Goal: Task Accomplishment & Management: Manage account settings

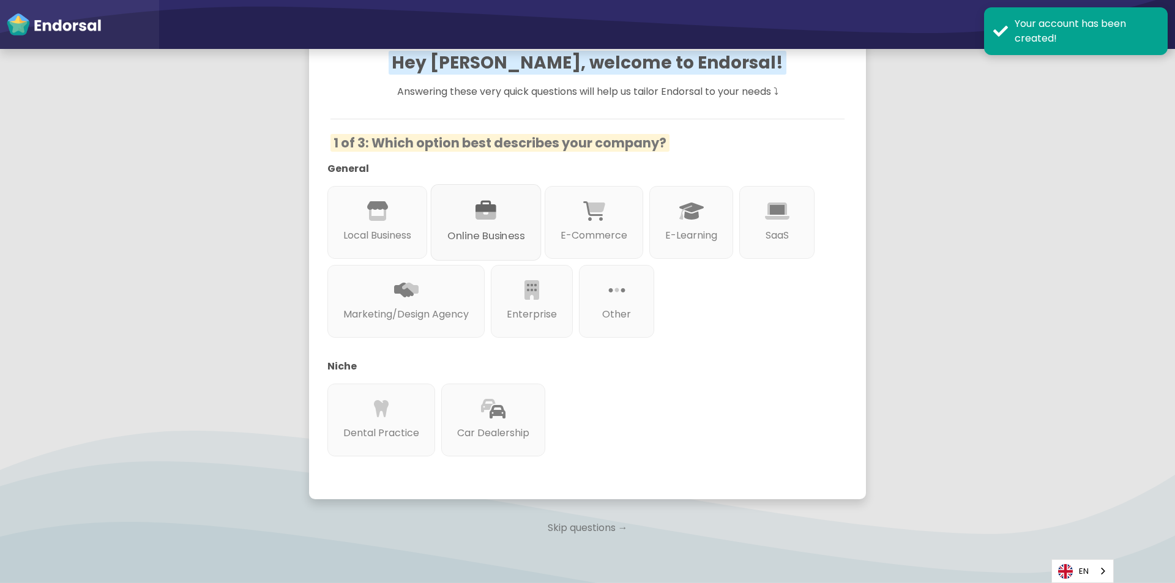
scroll to position [122, 0]
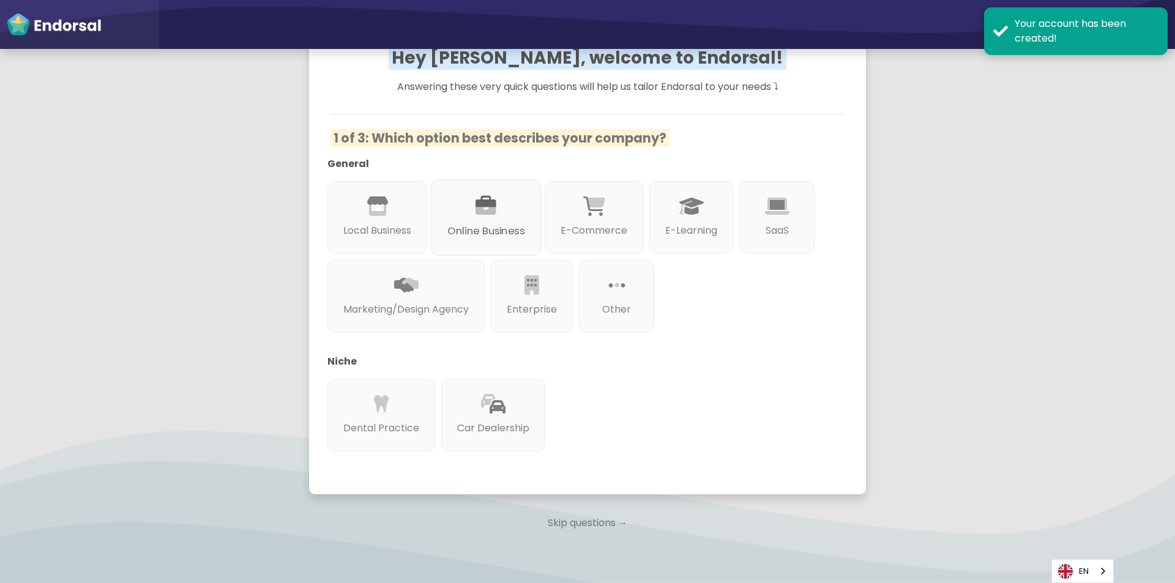
click at [487, 210] on icon at bounding box center [486, 206] width 21 height 21
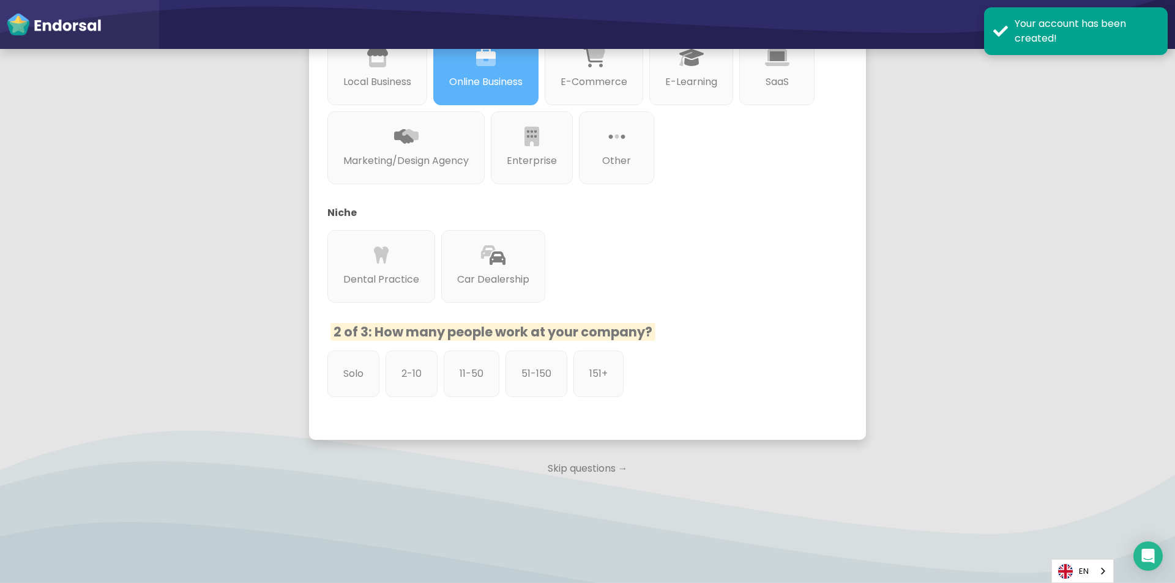
scroll to position [273, 0]
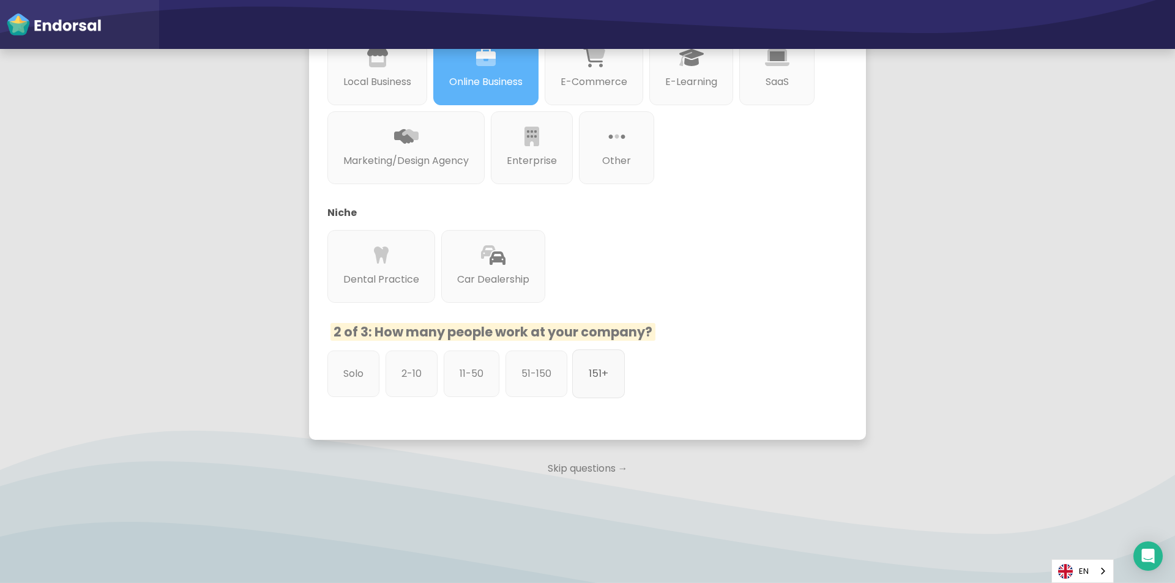
click at [622, 378] on div "151+" at bounding box center [598, 374] width 53 height 49
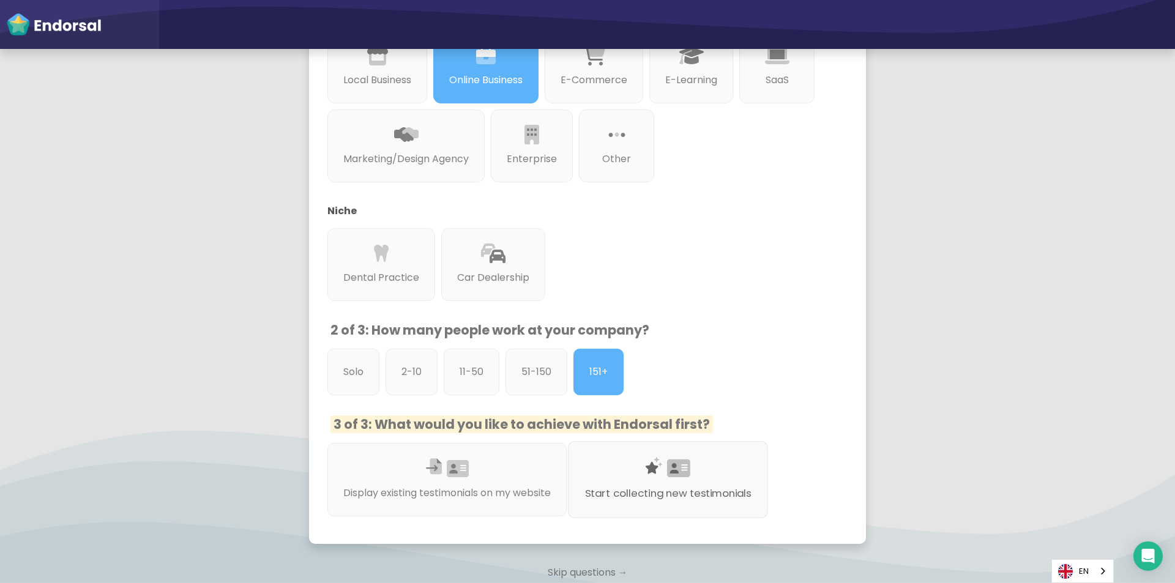
click at [659, 465] on icon at bounding box center [654, 466] width 17 height 17
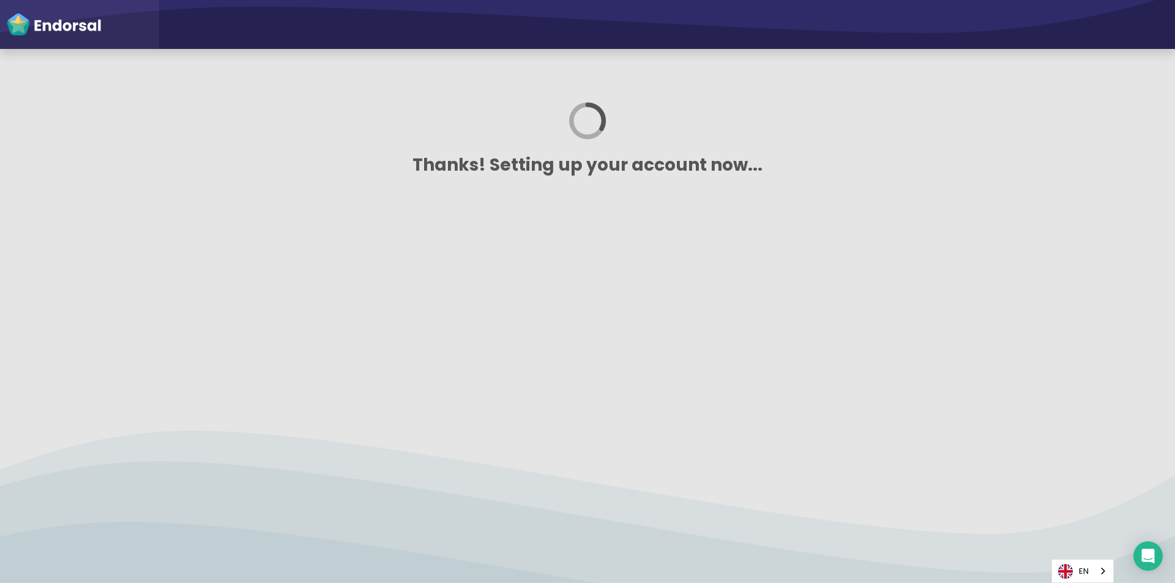
scroll to position [0, 0]
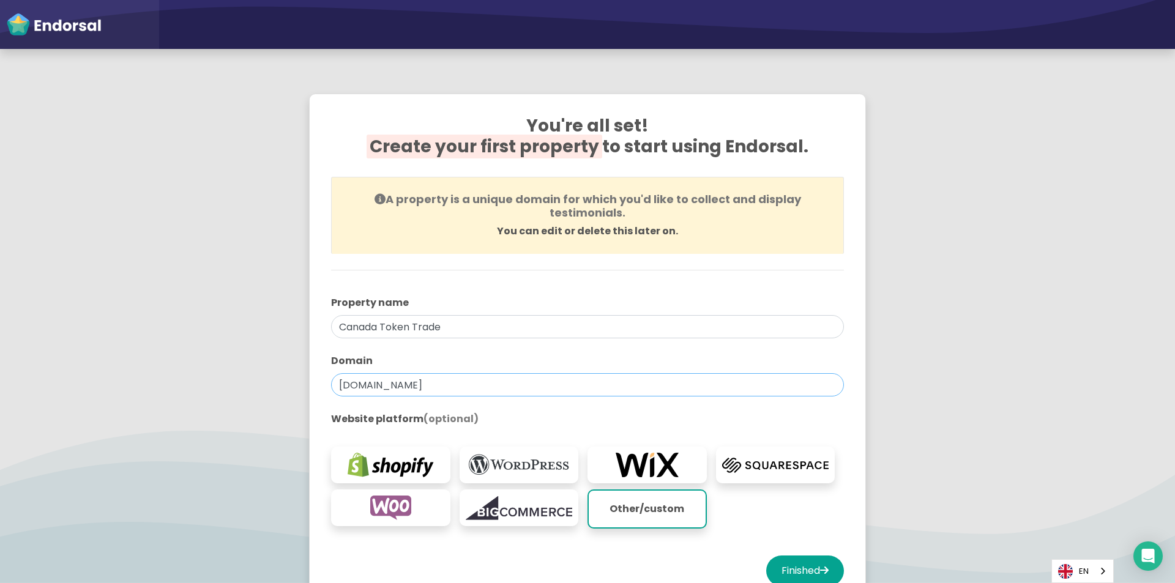
drag, startPoint x: 465, startPoint y: 388, endPoint x: 306, endPoint y: 389, distance: 158.5
click at [306, 389] on div "You're all set! Create your first property to start using Endorsal. A property …" at bounding box center [588, 353] width 588 height 551
paste input "[URL][DOMAIN_NAME]"
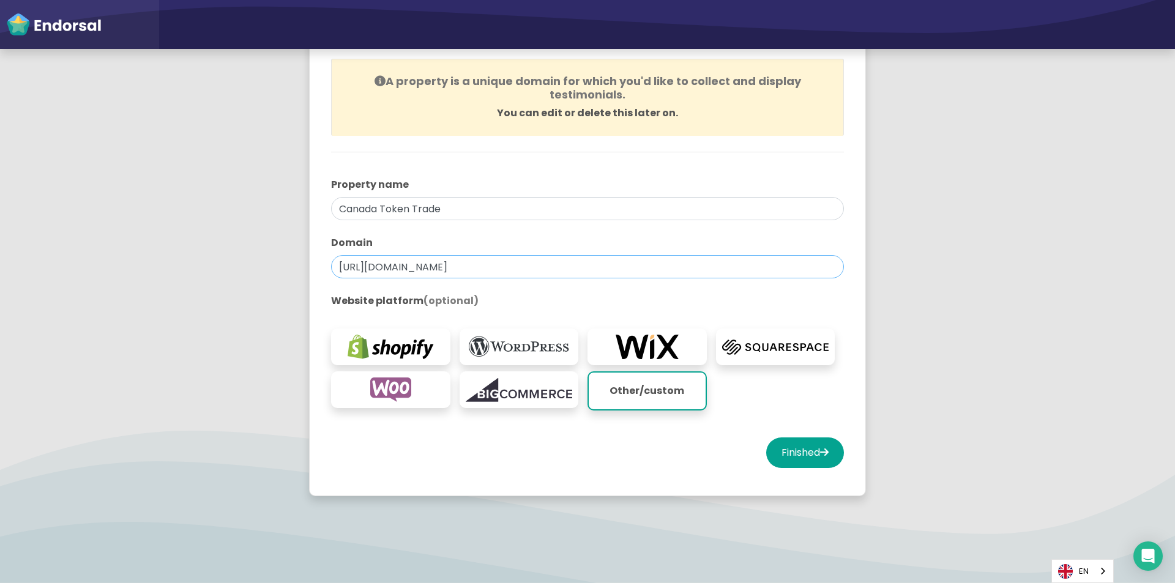
scroll to position [122, 0]
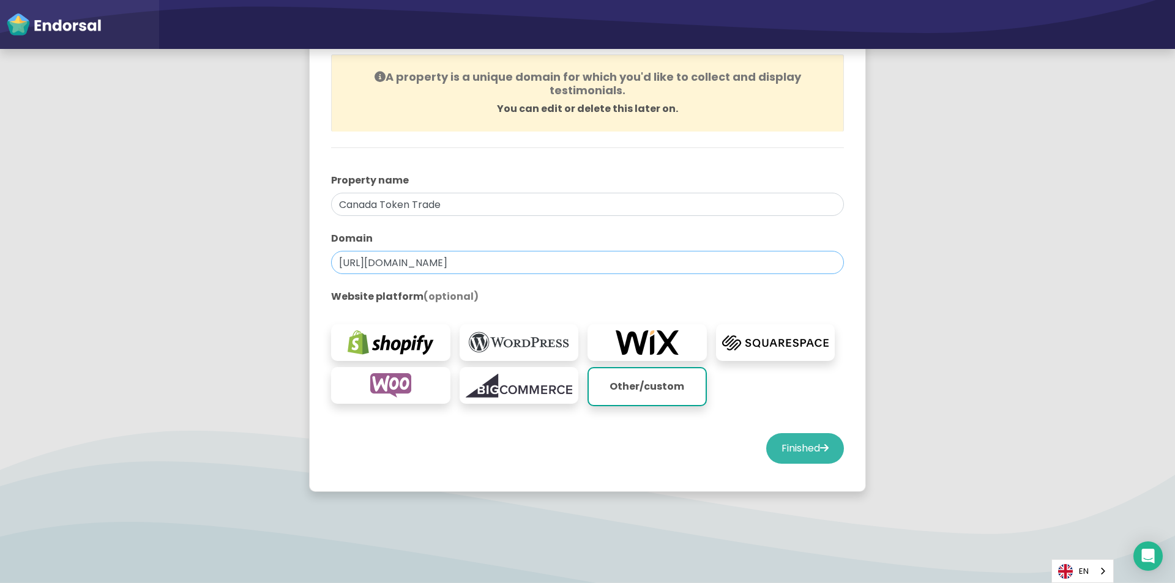
type input "[URL][DOMAIN_NAME]"
click at [778, 449] on button "Finished" at bounding box center [805, 448] width 78 height 31
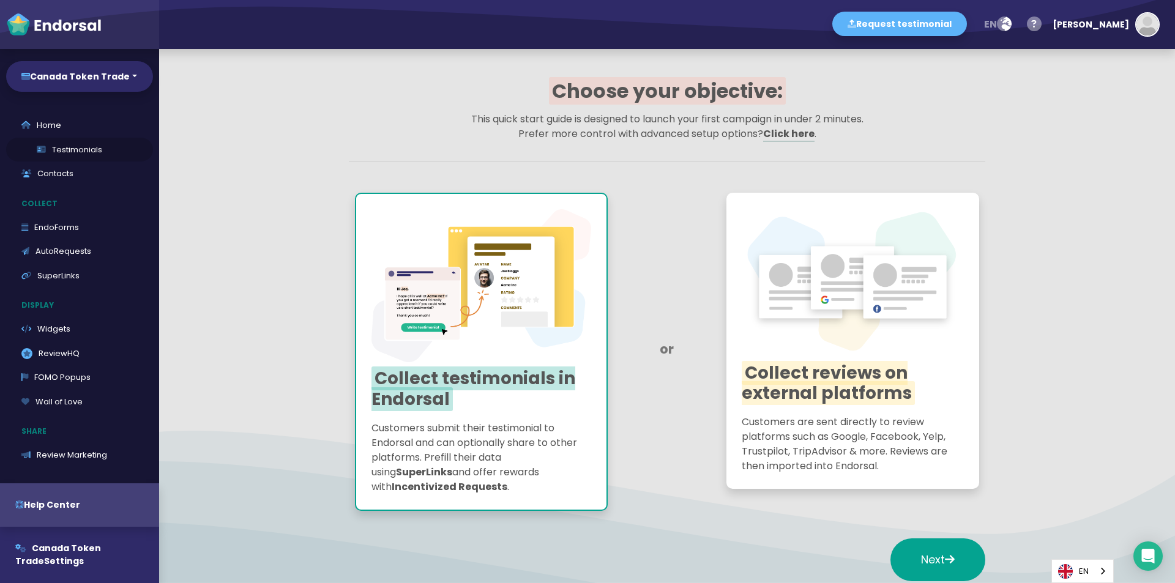
click at [86, 146] on link "Testimonials" at bounding box center [79, 150] width 147 height 24
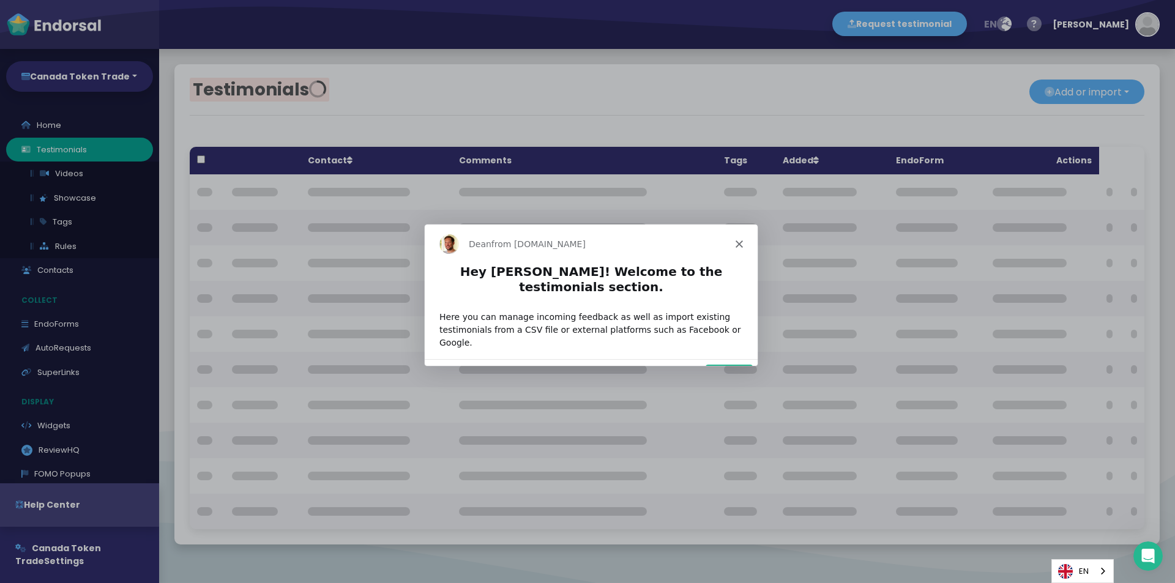
click at [741, 249] on div "[PERSON_NAME] from [DOMAIN_NAME]" at bounding box center [590, 242] width 333 height 39
click at [741, 239] on icon "Close" at bounding box center [738, 242] width 7 height 7
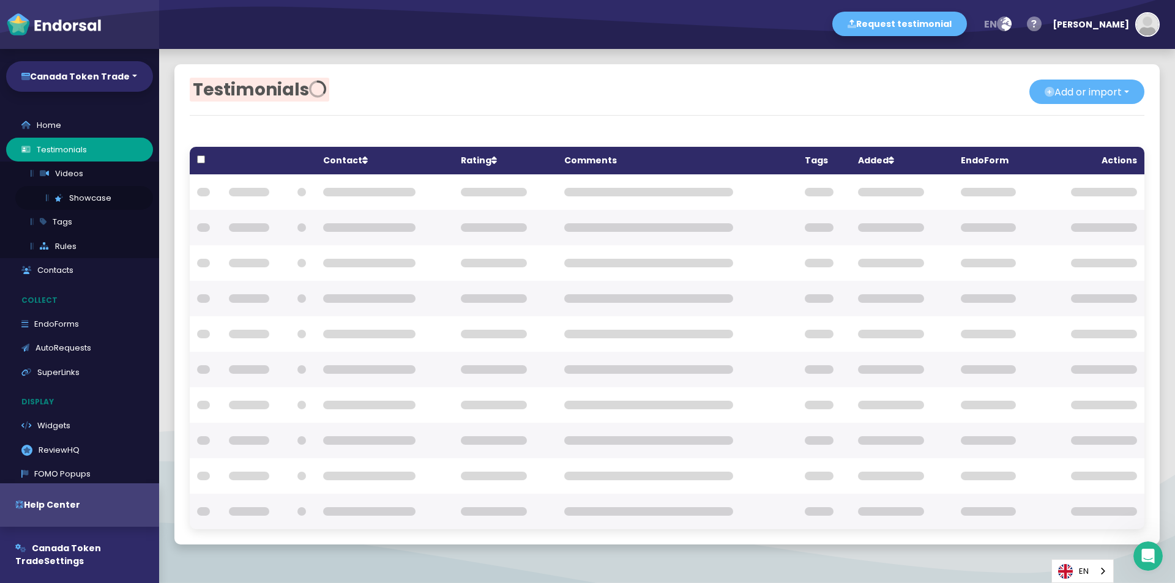
click at [60, 198] on icon at bounding box center [59, 198] width 8 height 8
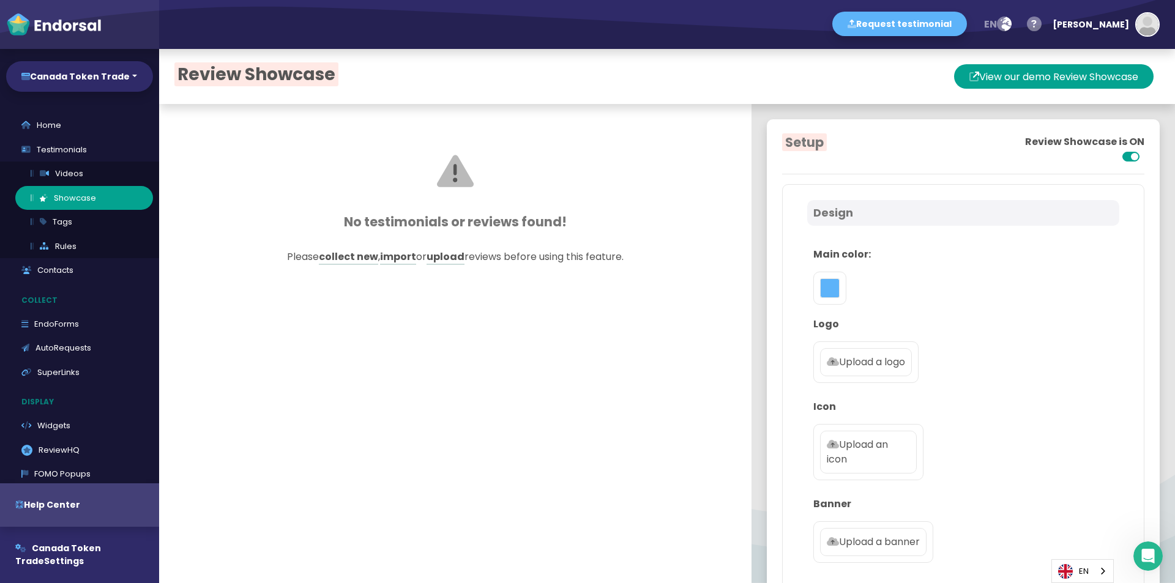
click at [827, 300] on div at bounding box center [829, 288] width 33 height 33
click at [825, 293] on button "toggle color picker dialog" at bounding box center [830, 289] width 20 height 20
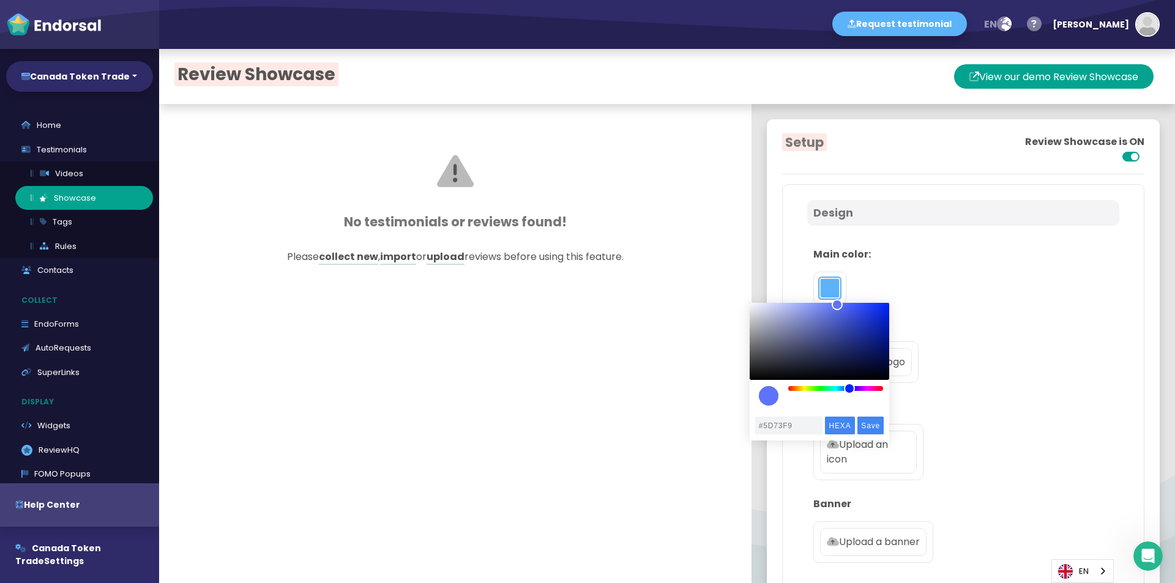
drag, startPoint x: 847, startPoint y: 392, endPoint x: 850, endPoint y: 413, distance: 21.0
click at [850, 413] on div "#5D73F9 HEXA RGBA HSLA HSVA CMYK Save Cancel Clear" at bounding box center [820, 372] width 140 height 138
drag, startPoint x: 839, startPoint y: 309, endPoint x: 823, endPoint y: 310, distance: 15.3
click at [823, 310] on div "color picker dialog" at bounding box center [824, 309] width 11 height 11
drag, startPoint x: 828, startPoint y: 312, endPoint x: 818, endPoint y: 312, distance: 9.8
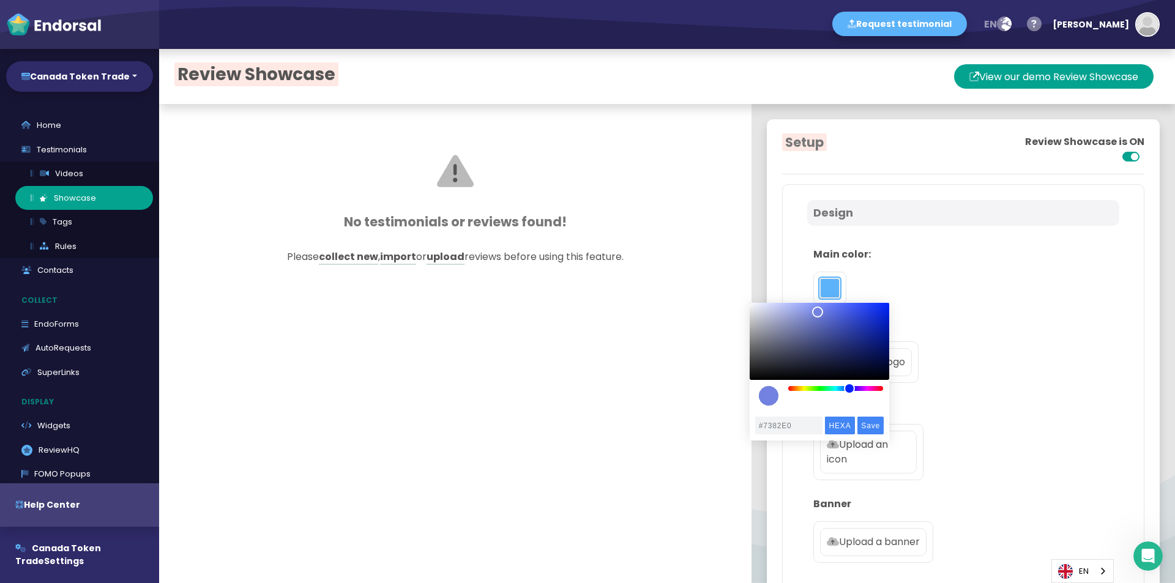
click at [818, 312] on div "color picker dialog" at bounding box center [817, 312] width 11 height 11
click at [871, 428] on input "Save" at bounding box center [871, 426] width 26 height 18
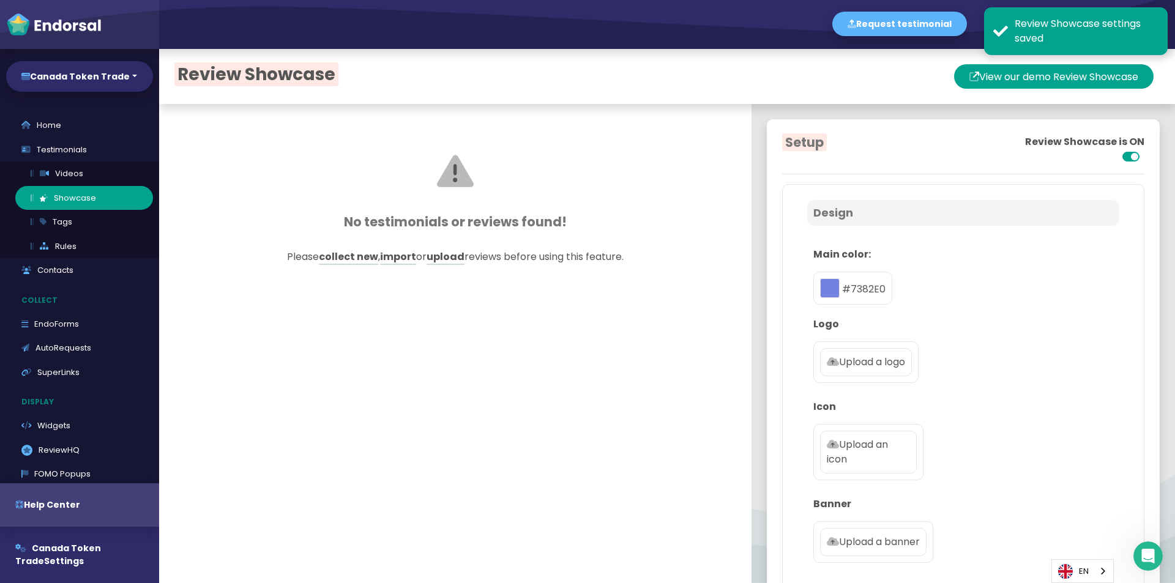
click at [1005, 317] on p "Logo" at bounding box center [963, 324] width 300 height 15
click at [847, 365] on p "Upload a logo" at bounding box center [866, 362] width 78 height 15
click at [0, 0] on input "Upload a logo" at bounding box center [0, 0] width 0 height 0
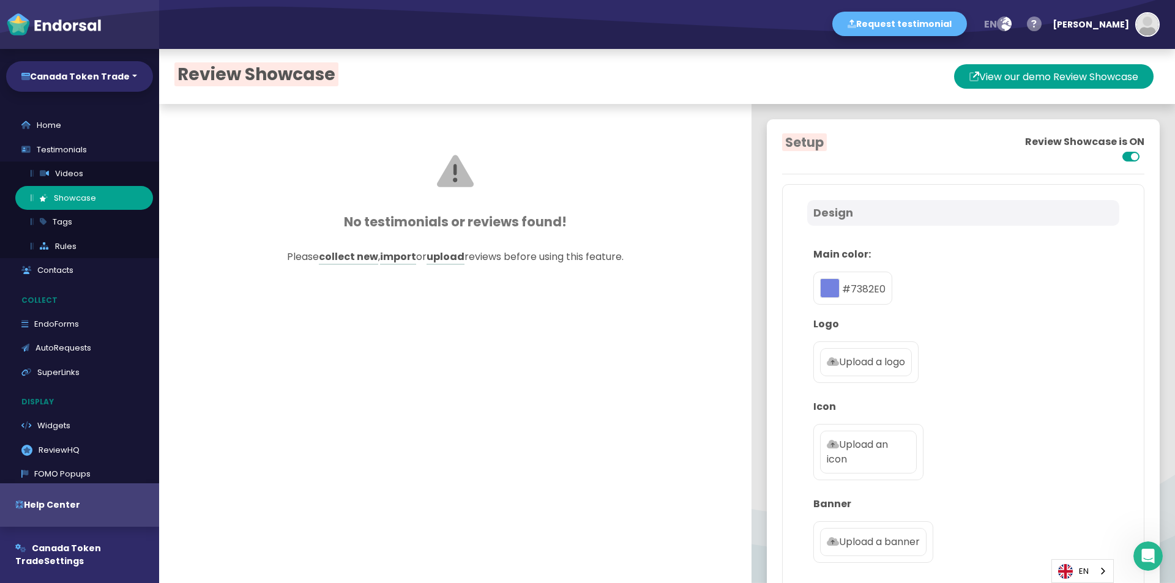
click at [870, 356] on p "Upload a logo" at bounding box center [866, 362] width 78 height 15
click at [0, 0] on input "Upload a logo" at bounding box center [0, 0] width 0 height 0
click at [875, 361] on p "Upload a logo" at bounding box center [866, 362] width 78 height 15
click at [0, 0] on input "Upload a logo" at bounding box center [0, 0] width 0 height 0
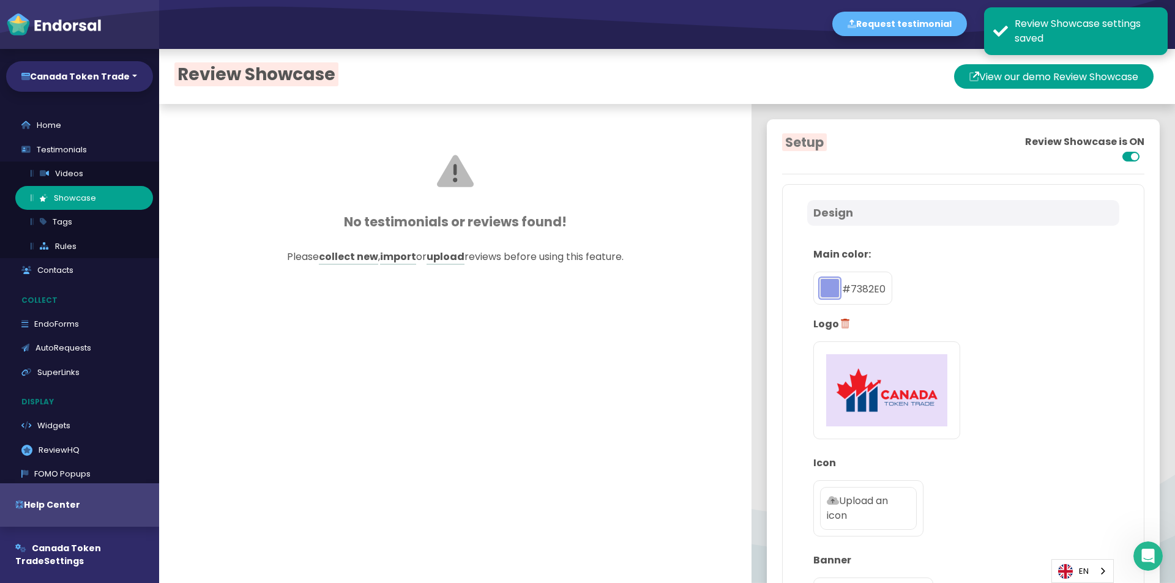
click at [823, 296] on button "toggle color picker dialog" at bounding box center [830, 289] width 20 height 20
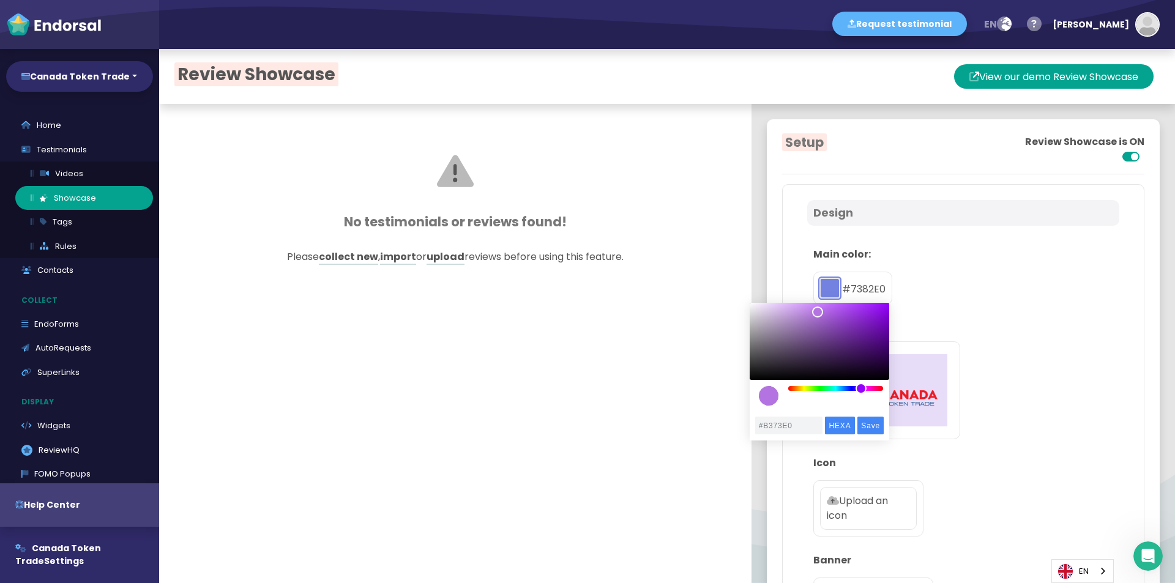
drag, startPoint x: 848, startPoint y: 392, endPoint x: 861, endPoint y: 395, distance: 14.0
click at [861, 395] on div "color picker dialog" at bounding box center [820, 354] width 140 height 103
type input "#DFB1FF"
drag, startPoint x: 818, startPoint y: 314, endPoint x: 793, endPoint y: 297, distance: 30.6
click at [793, 297] on div "color picker dialog" at bounding box center [792, 302] width 11 height 11
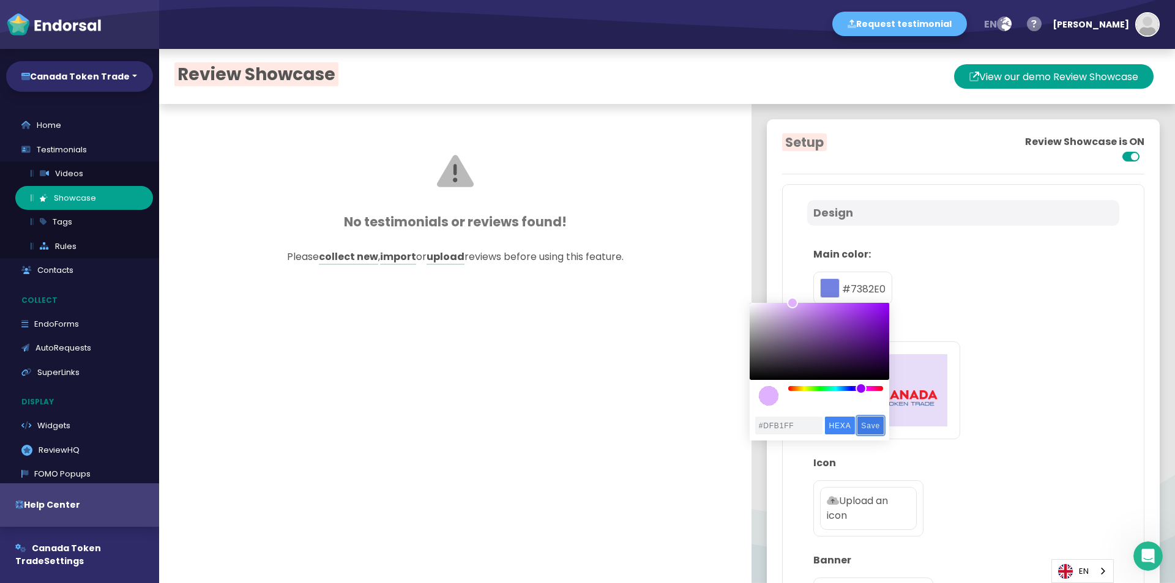
click at [872, 422] on input "Save" at bounding box center [871, 426] width 26 height 18
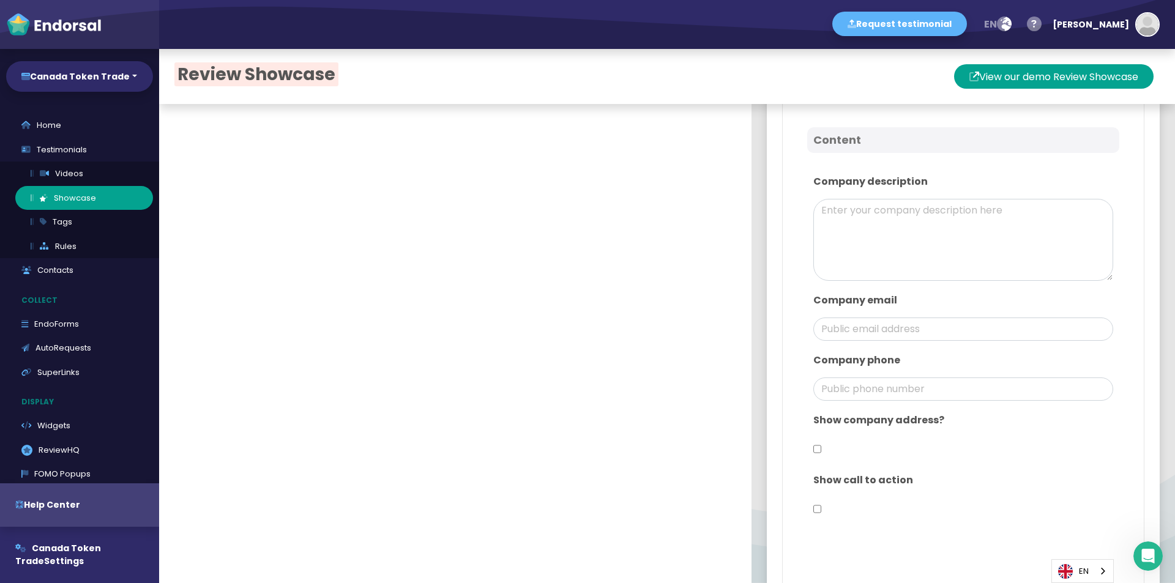
scroll to position [551, 0]
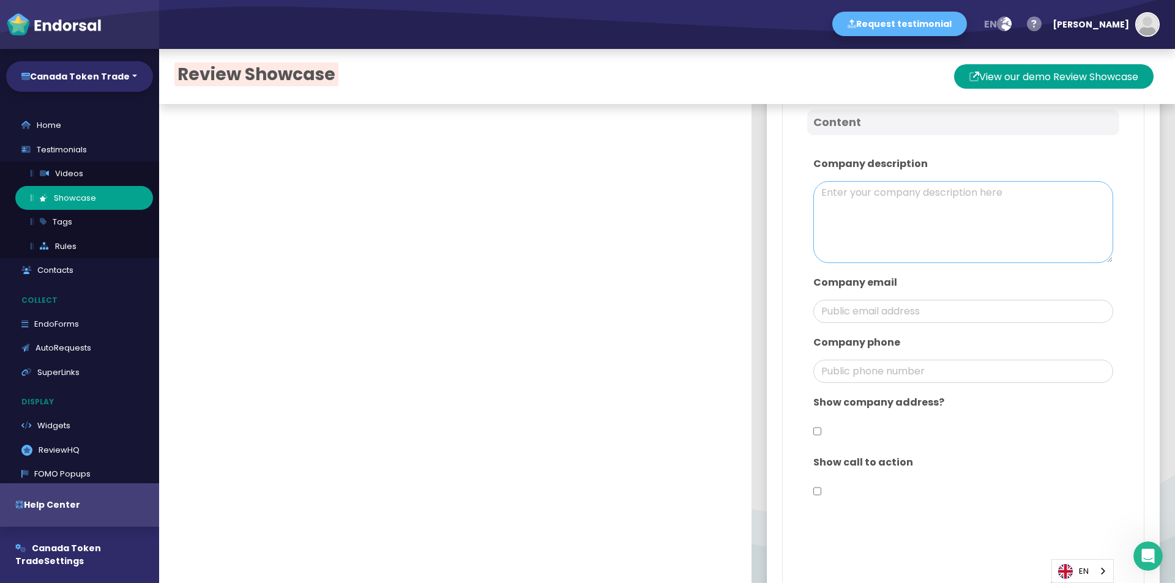
click at [928, 231] on textarea at bounding box center [963, 222] width 300 height 82
paste textarea "Canada Token Trade is a modern cryptocurrency platform offering trading with ov…"
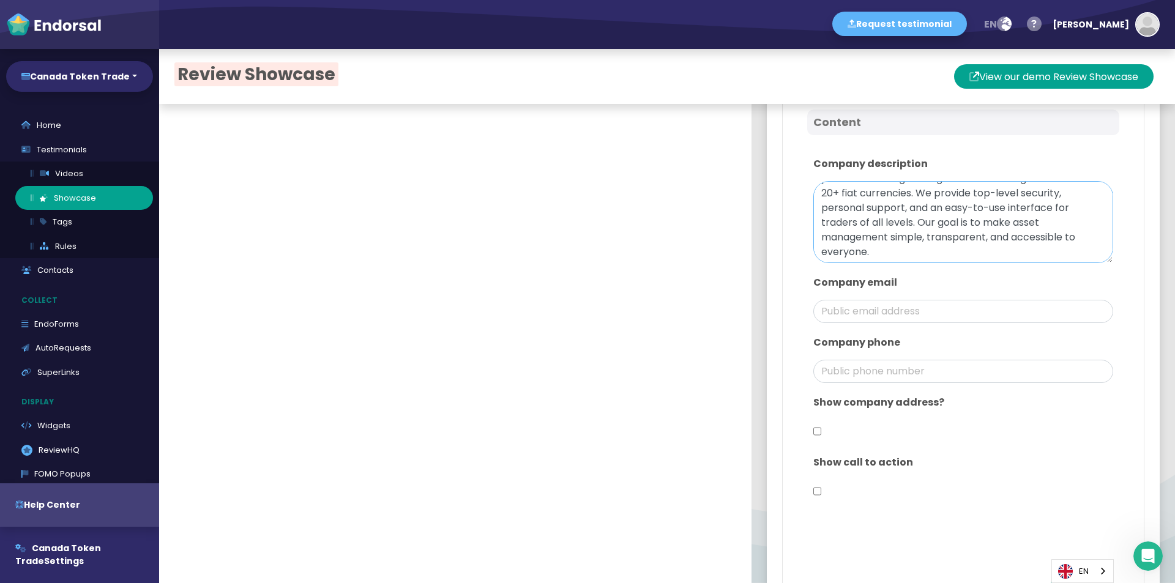
scroll to position [29, 0]
type textarea "Canada Token Trade is a modern cryptocurrency platform offering trading with ov…"
click at [905, 308] on input "email" at bounding box center [963, 311] width 300 height 23
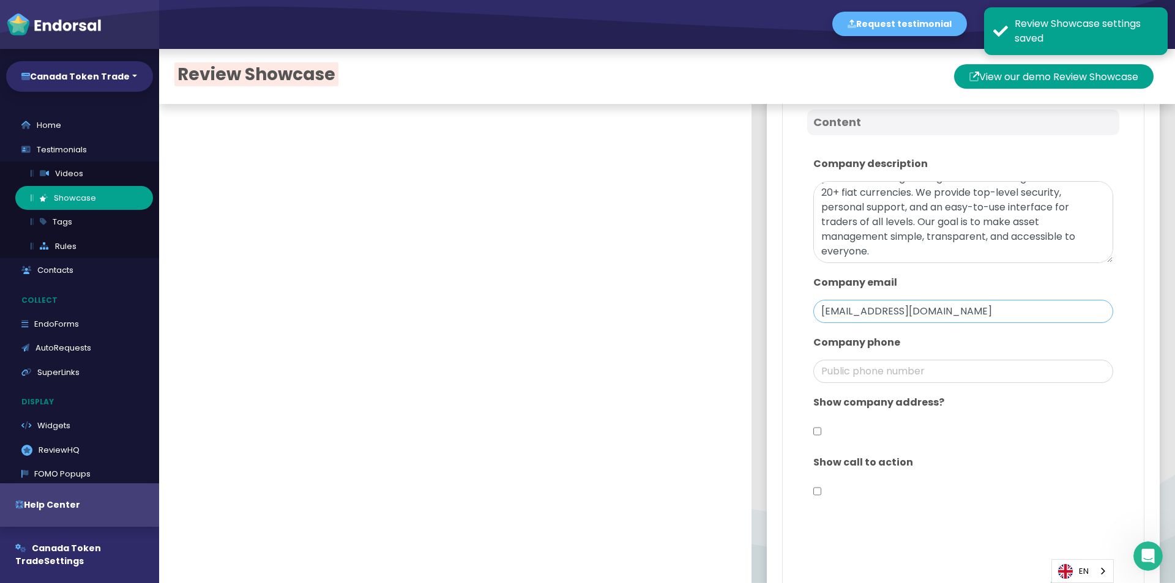
drag, startPoint x: 862, startPoint y: 312, endPoint x: 798, endPoint y: 308, distance: 64.4
click at [807, 308] on div "Company email [EMAIL_ADDRESS][DOMAIN_NAME]" at bounding box center [963, 299] width 312 height 60
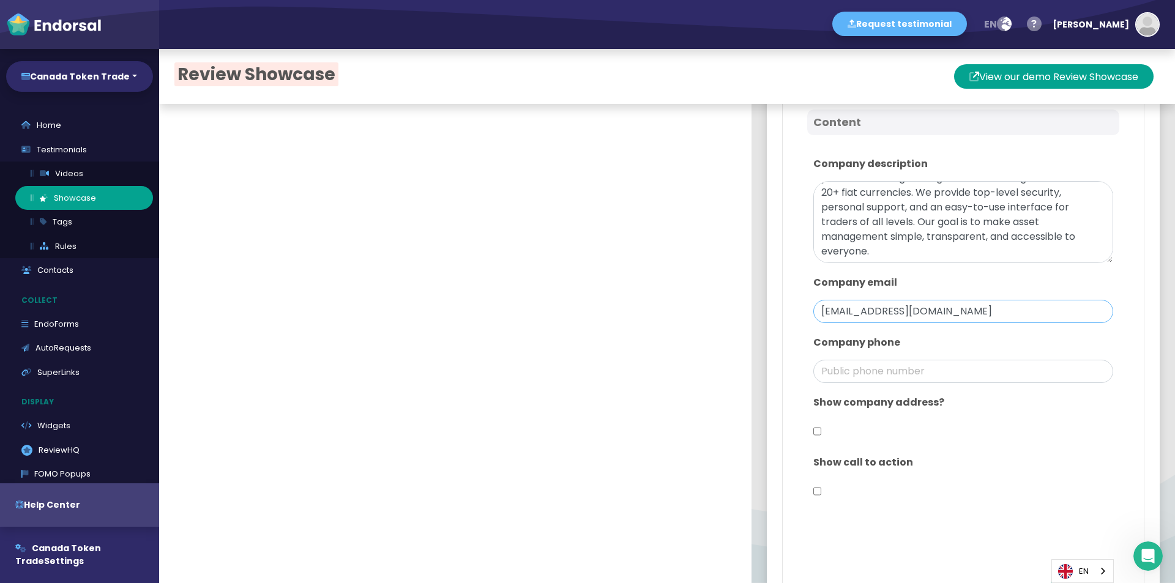
type input "[EMAIL_ADDRESS][DOMAIN_NAME]"
click at [811, 431] on div "Show company address?" at bounding box center [963, 419] width 312 height 60
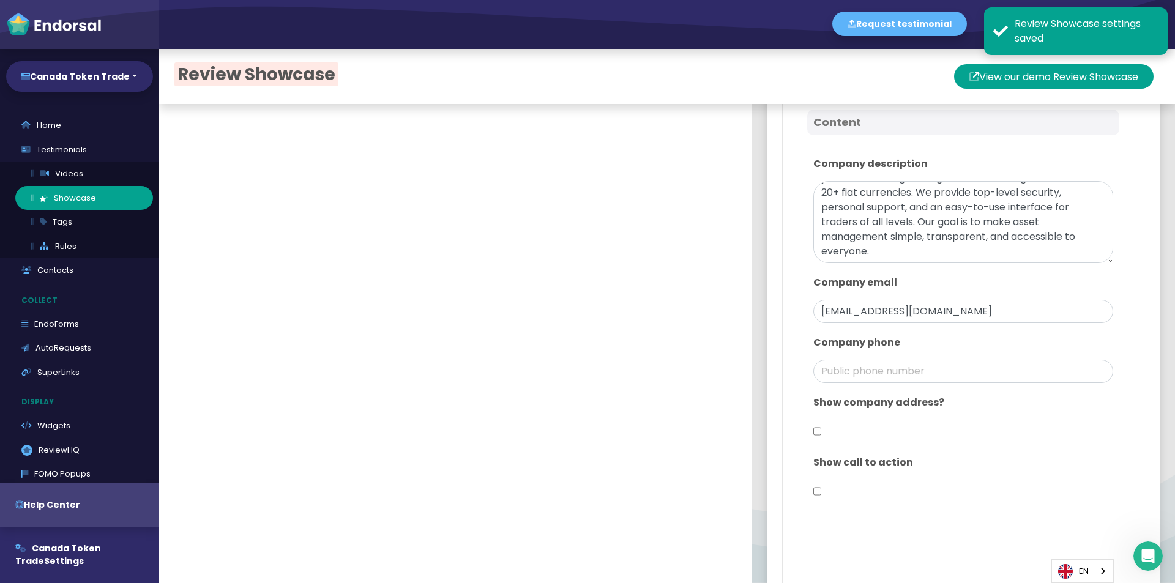
click at [813, 431] on input "checkbox" at bounding box center [817, 431] width 8 height 23
checkbox input "true"
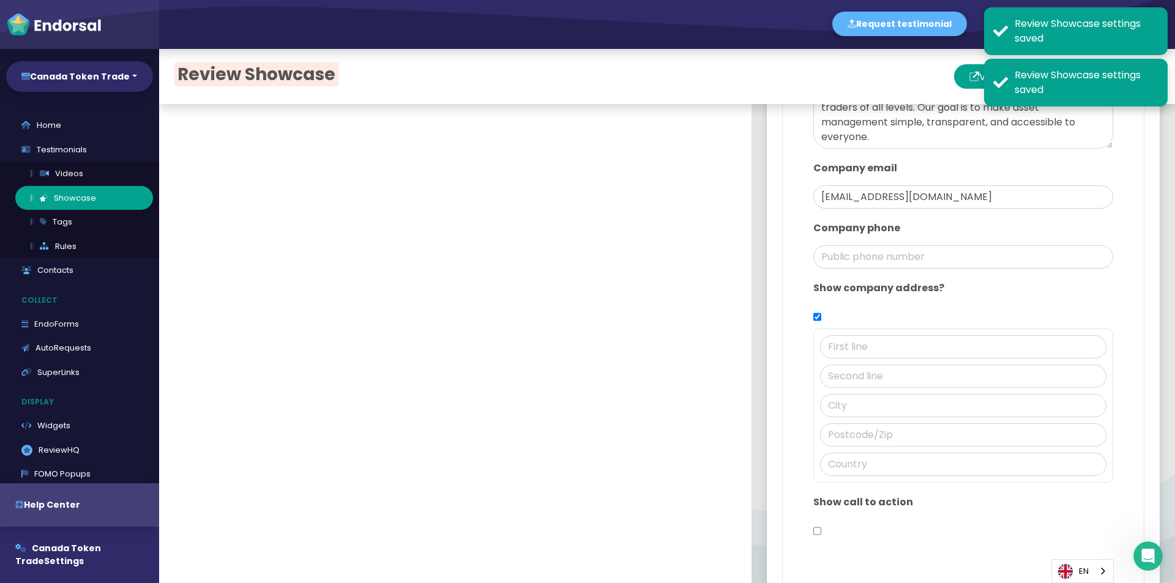
scroll to position [673, 0]
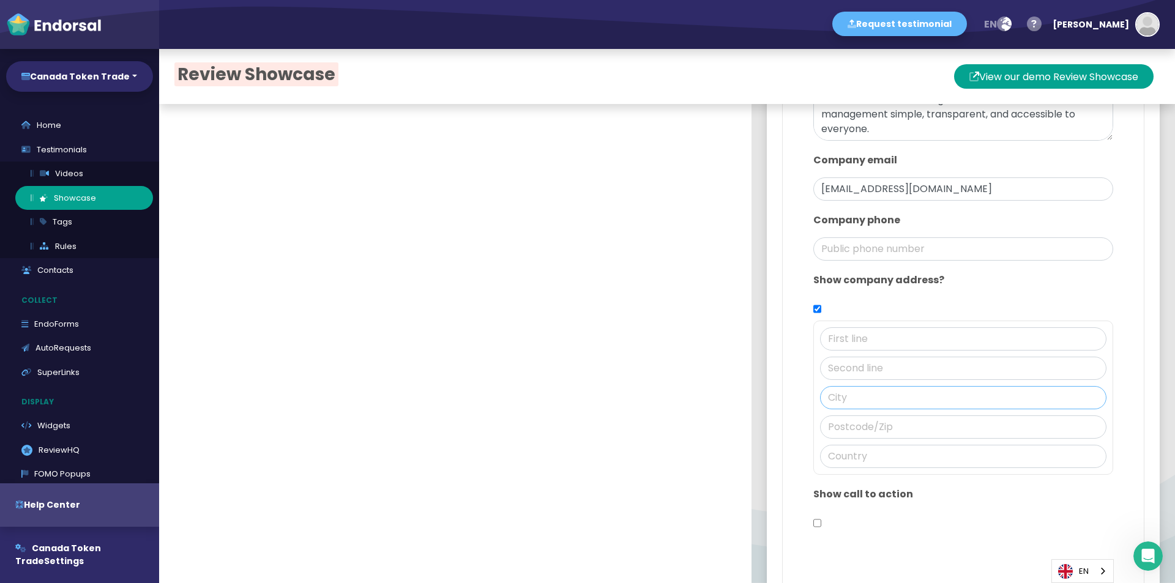
click at [878, 402] on input "text" at bounding box center [963, 397] width 286 height 23
paste input "[GEOGRAPHIC_DATA]"
type input "[GEOGRAPHIC_DATA]"
click at [873, 426] on input "text" at bounding box center [963, 427] width 286 height 23
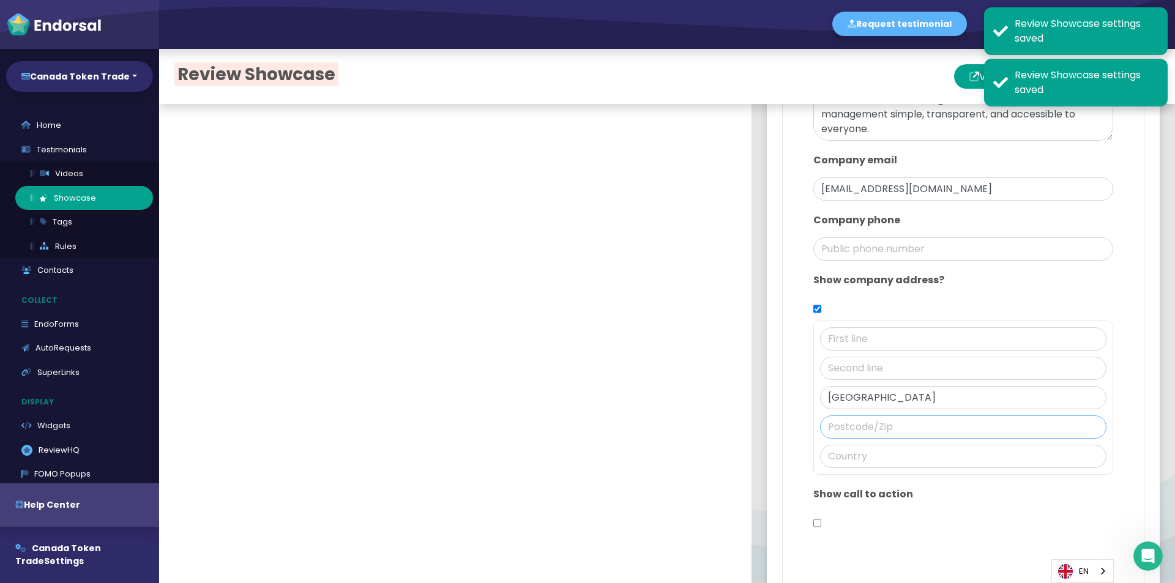
click at [867, 438] on input "text" at bounding box center [963, 427] width 286 height 23
paste input "ON M5X 1C9"
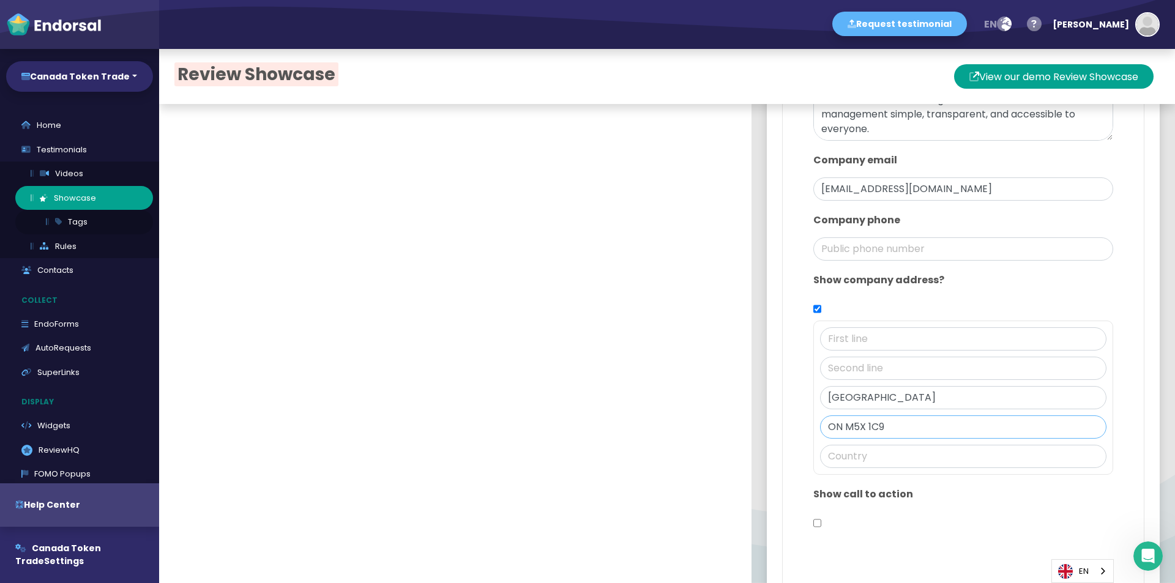
type input "ON M5X 1C9"
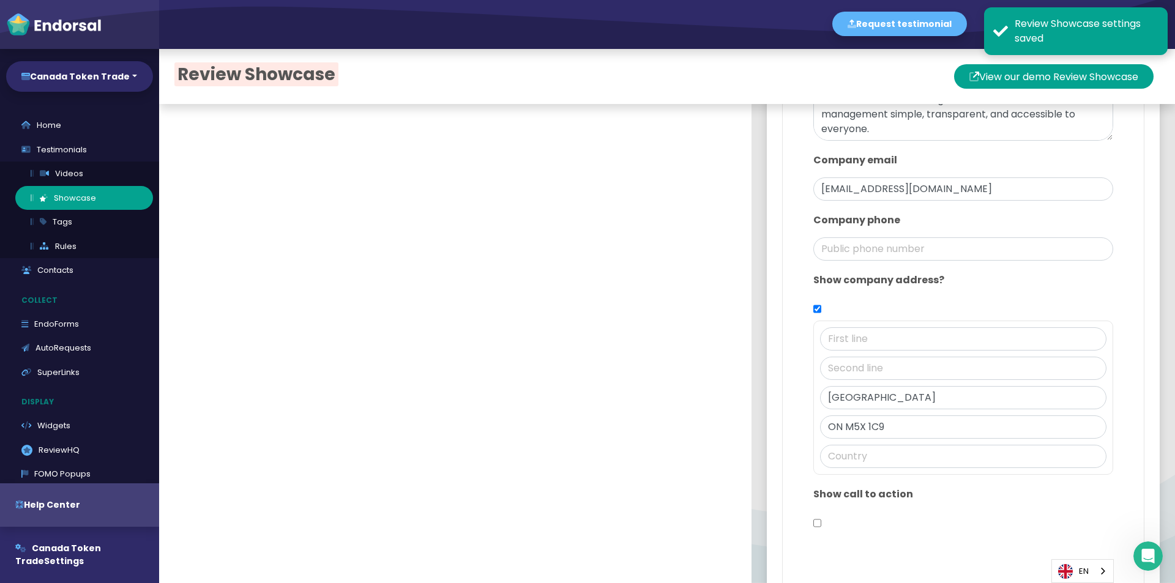
click at [876, 468] on div "[GEOGRAPHIC_DATA] ON M5X 1C9" at bounding box center [963, 398] width 300 height 154
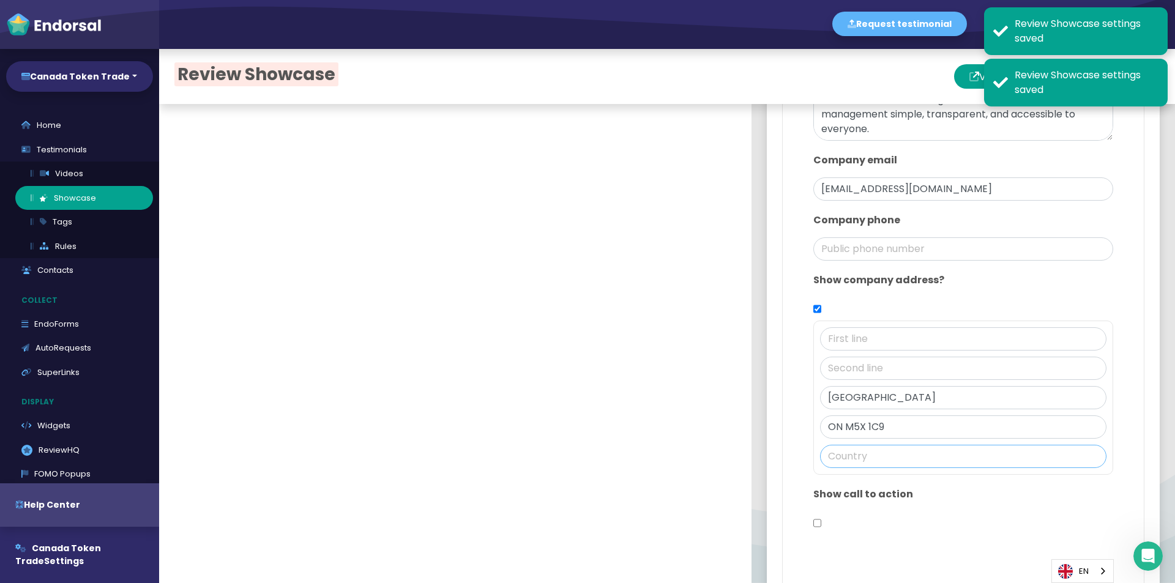
click at [874, 462] on input "text" at bounding box center [963, 456] width 286 height 23
paste input "[GEOGRAPHIC_DATA]"
type input "[GEOGRAPHIC_DATA]"
click at [856, 372] on input "text" at bounding box center [963, 368] width 286 height 23
click at [880, 335] on input "text" at bounding box center [963, 338] width 286 height 23
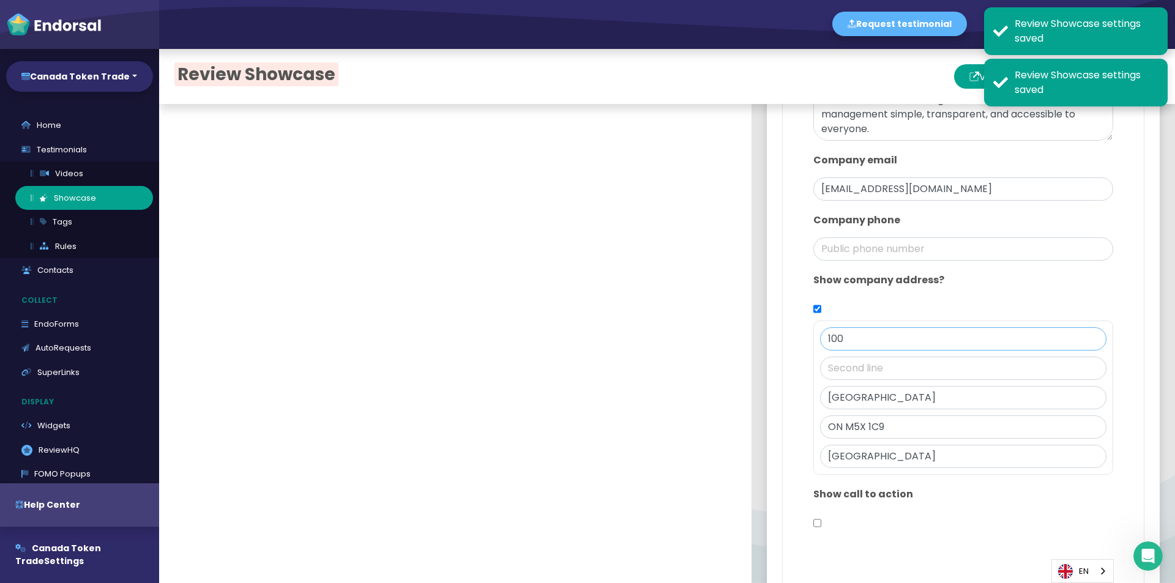
type input "100"
click at [864, 366] on input "text" at bounding box center [963, 368] width 286 height 23
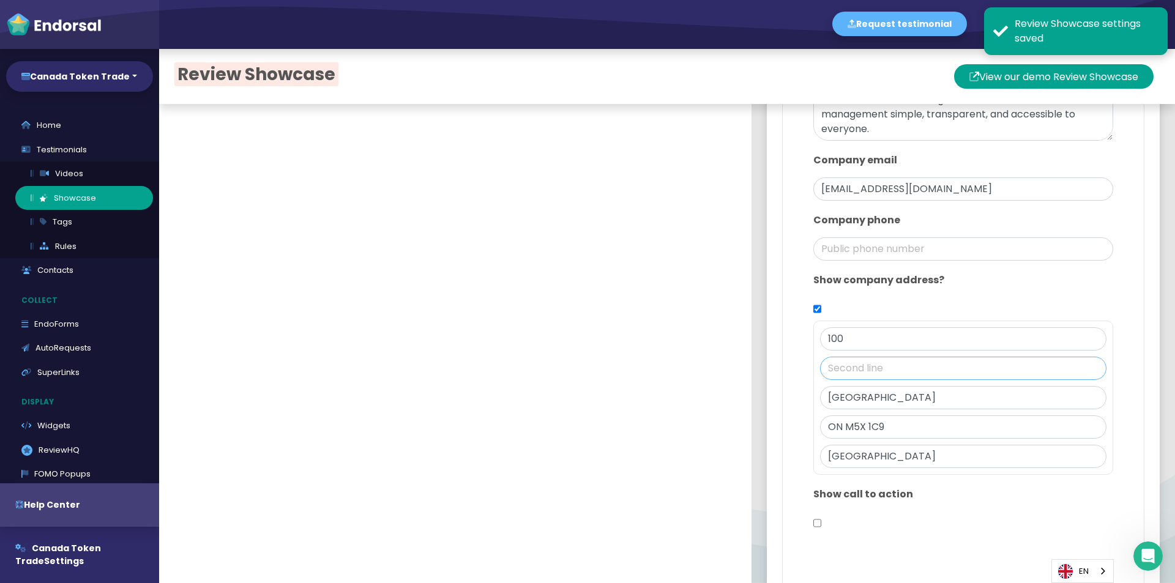
click at [858, 369] on input "text" at bounding box center [963, 368] width 286 height 23
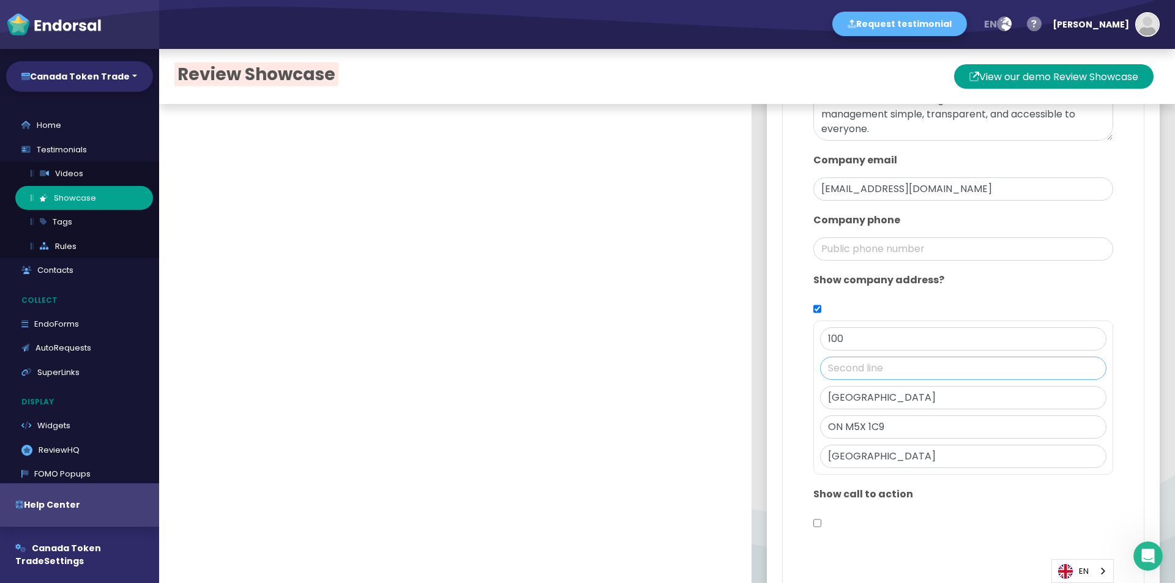
paste input "King St W"
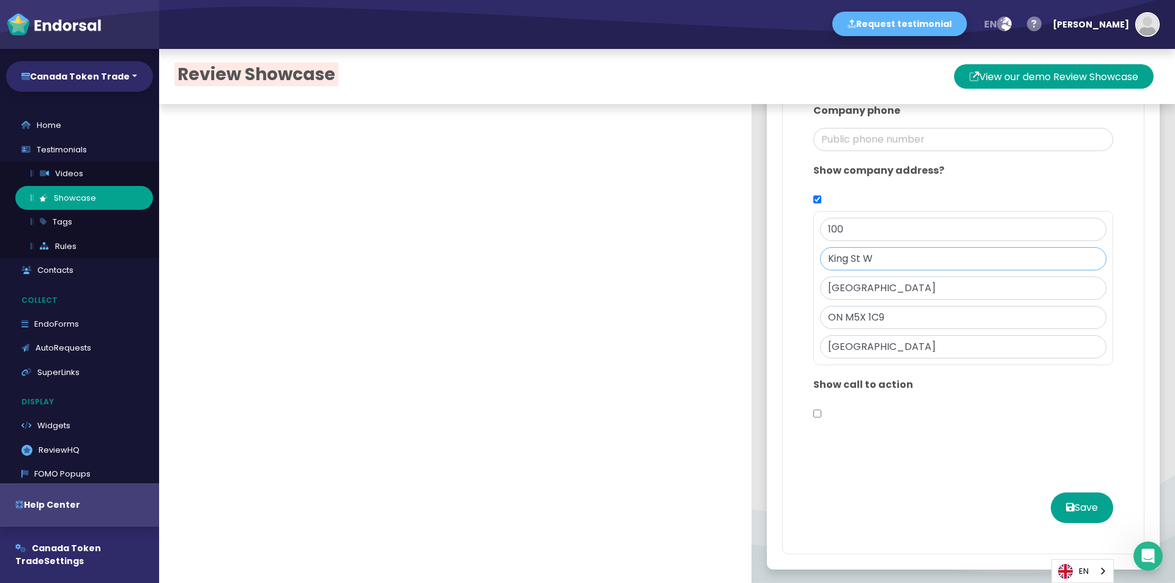
scroll to position [785, 0]
type input "King St W"
click at [1071, 505] on button "Save" at bounding box center [1082, 506] width 62 height 31
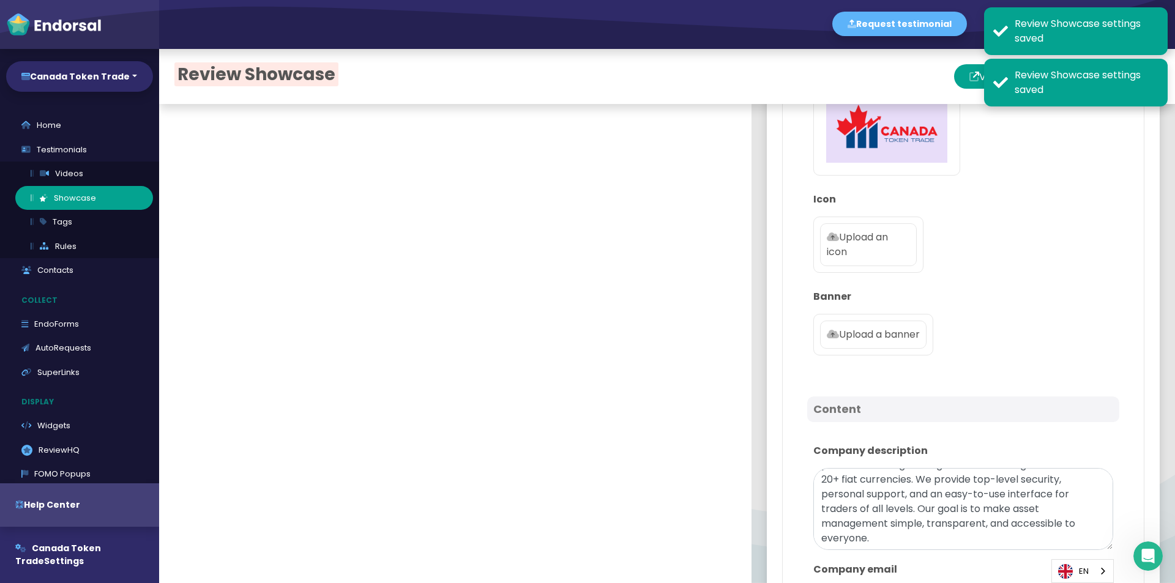
scroll to position [0, 0]
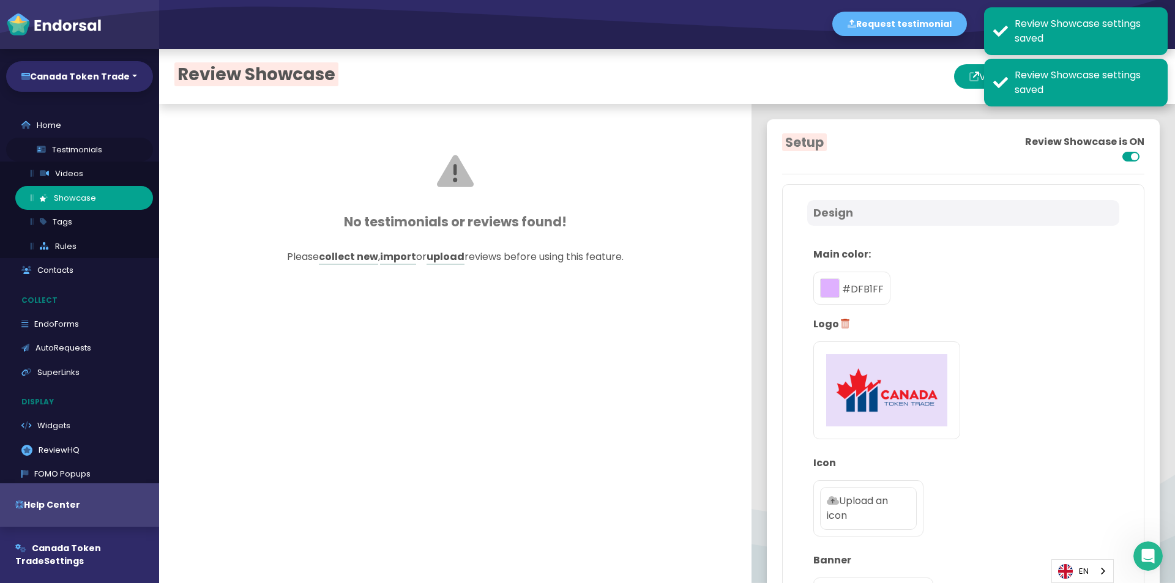
click at [65, 145] on link "Testimonials" at bounding box center [79, 150] width 147 height 24
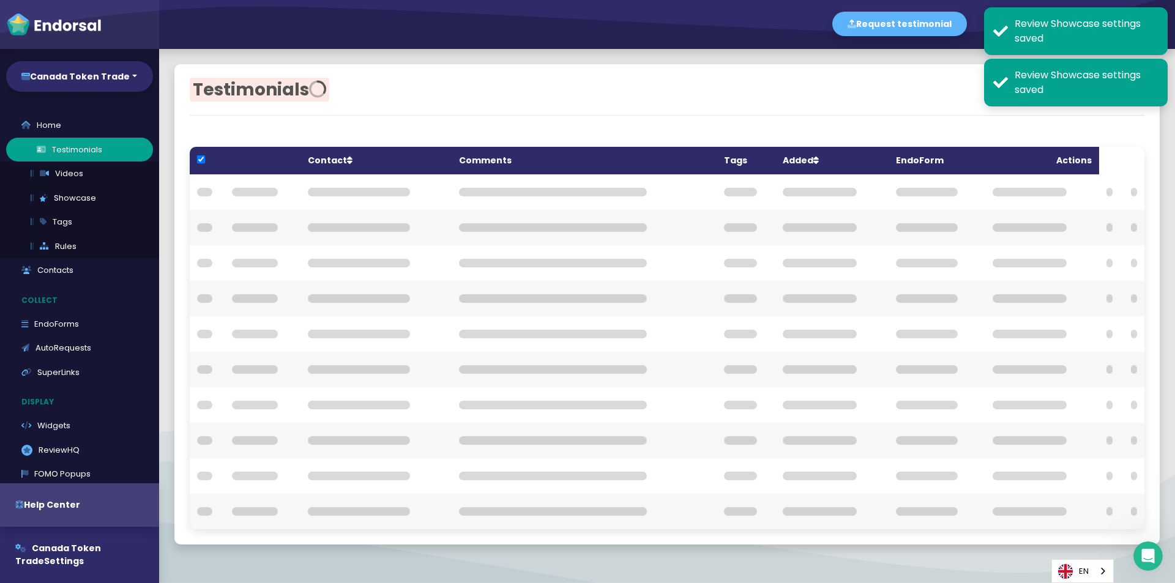
checkbox input "true"
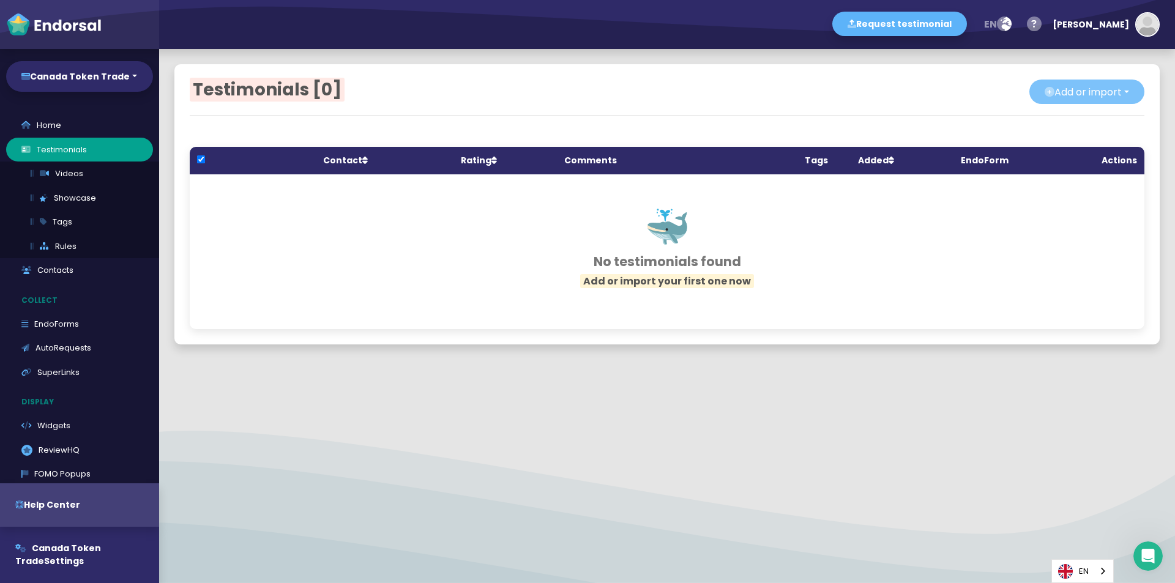
click at [1092, 84] on button "Add or import" at bounding box center [1087, 92] width 115 height 24
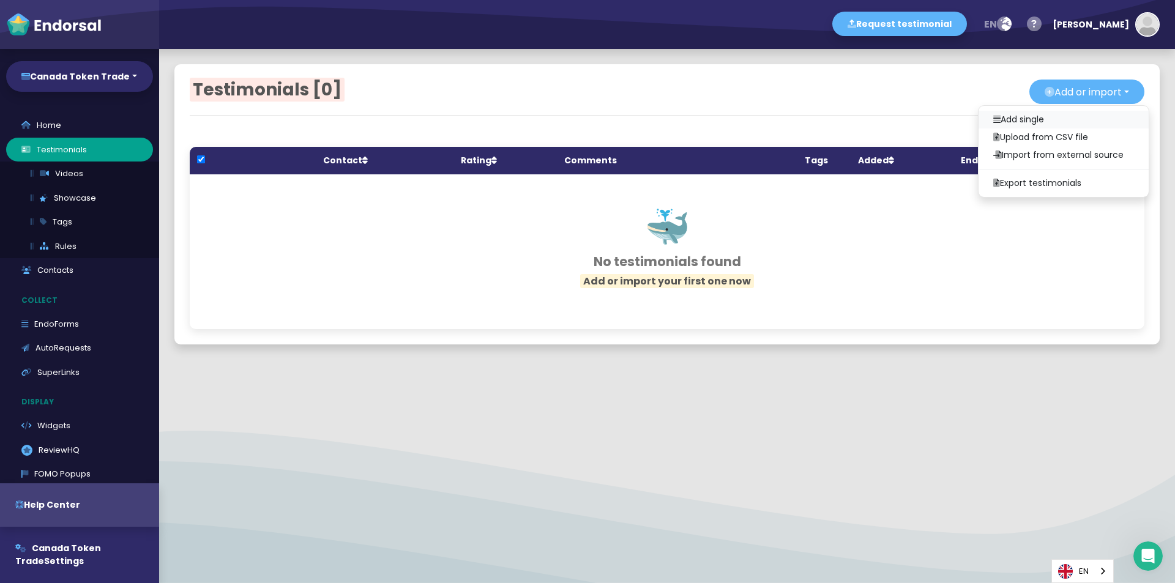
click at [992, 124] on link "Add single" at bounding box center [1064, 120] width 170 height 18
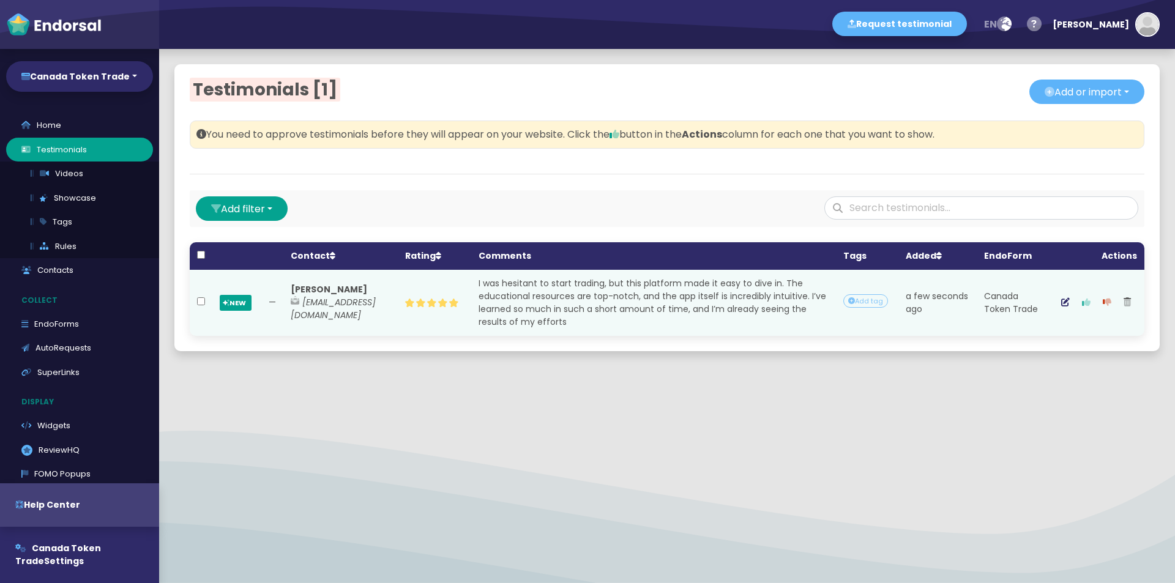
click at [1083, 300] on button "button" at bounding box center [1086, 303] width 21 height 31
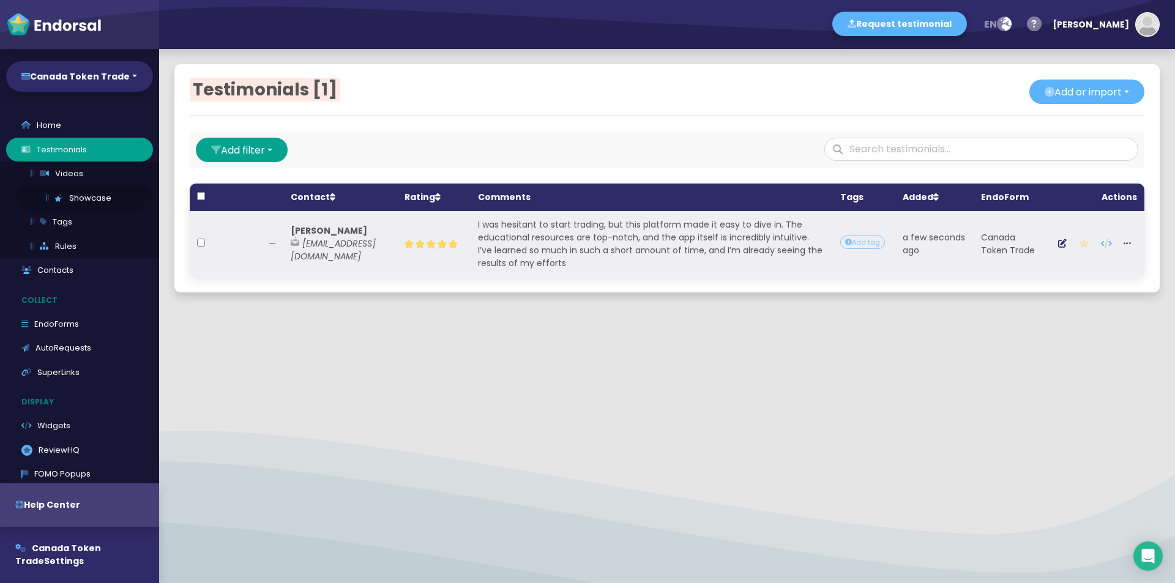
click at [83, 202] on link "Showcase" at bounding box center [84, 198] width 138 height 24
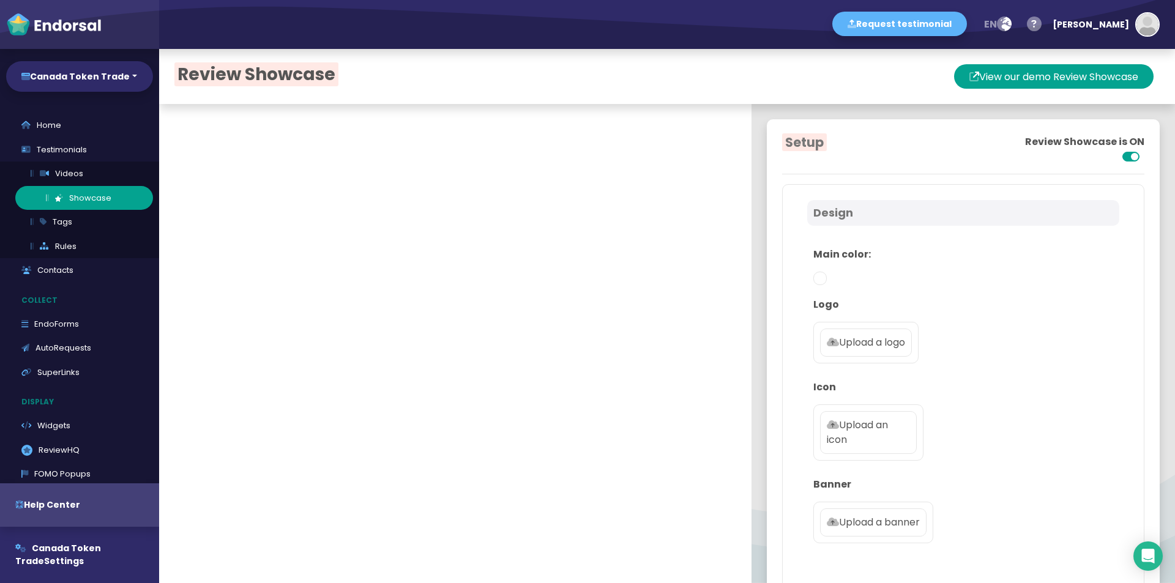
type textarea "Canada Token Trade is a modern cryptocurrency platform offering trading with ov…"
type input "[EMAIL_ADDRESS][DOMAIN_NAME]"
checkbox input "true"
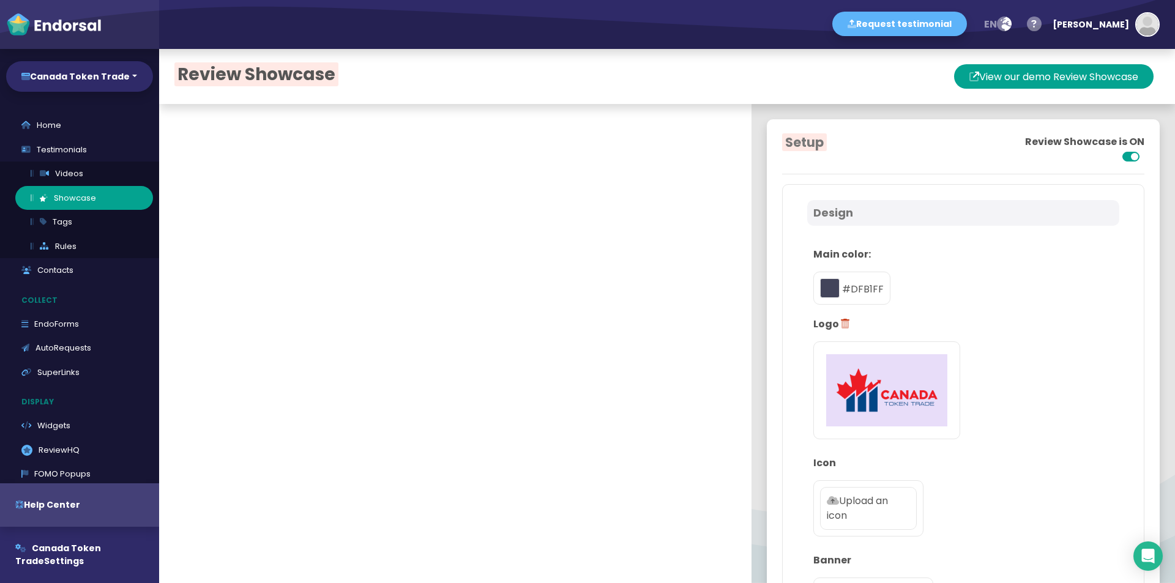
type input "#DFB1FF"
click at [1112, 74] on button "View your Review Showcase" at bounding box center [1066, 76] width 174 height 24
